Goal: Navigation & Orientation: Find specific page/section

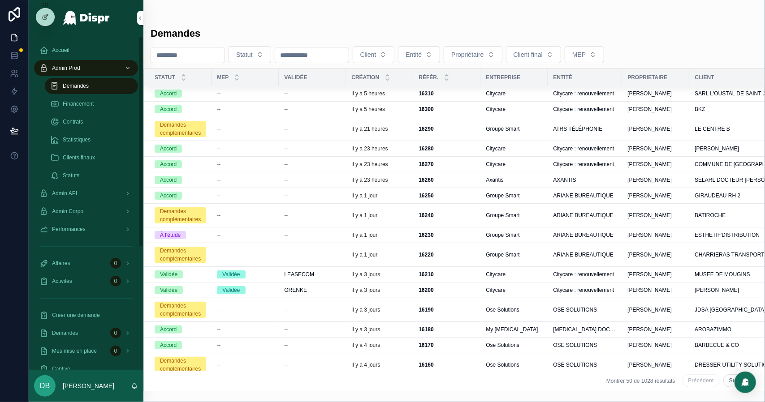
click at [102, 106] on div "Financement" at bounding box center [91, 104] width 82 height 14
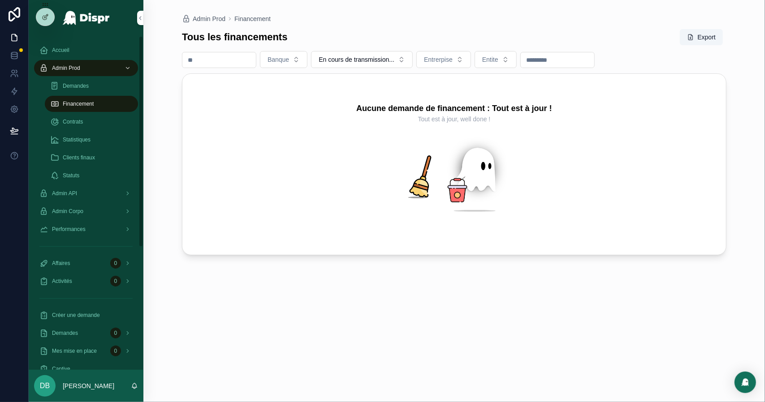
click at [99, 142] on div "Statistiques" at bounding box center [91, 140] width 82 height 14
